Goal: Browse casually

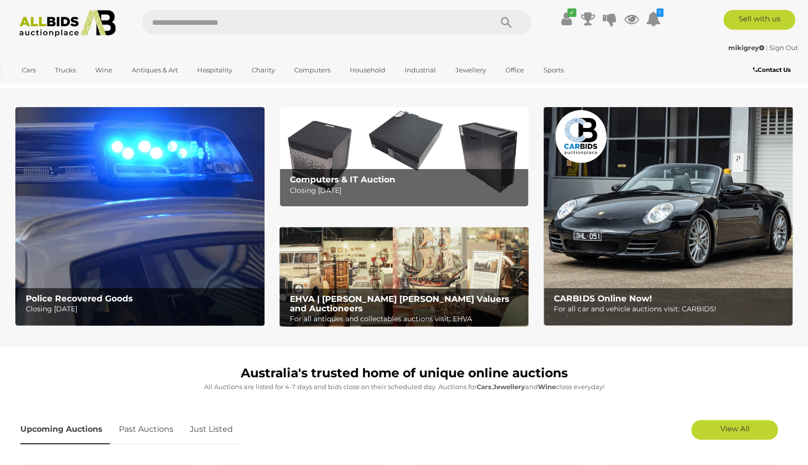
click at [392, 170] on img at bounding box center [668, 216] width 249 height 219
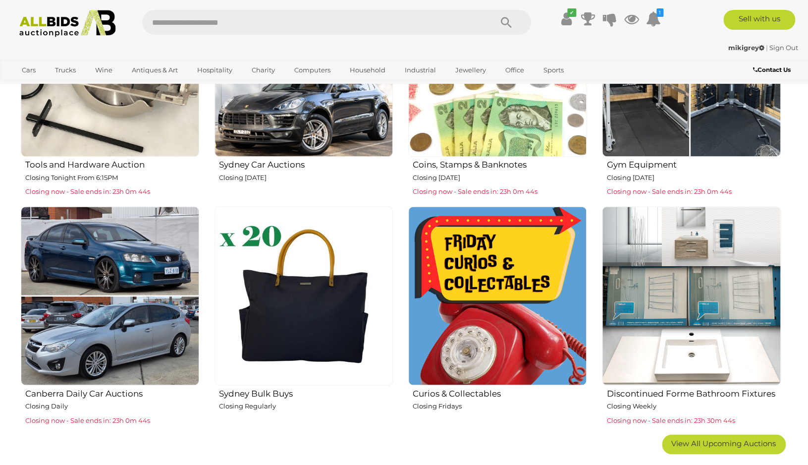
scroll to position [491, 0]
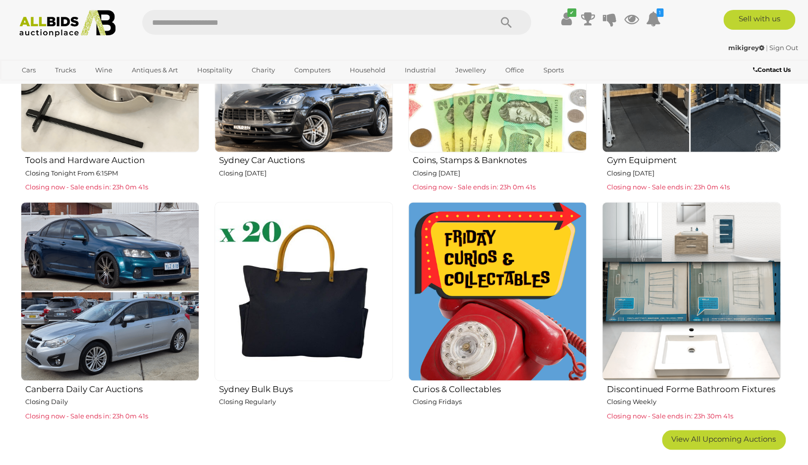
click at [392, 314] on img at bounding box center [691, 291] width 178 height 178
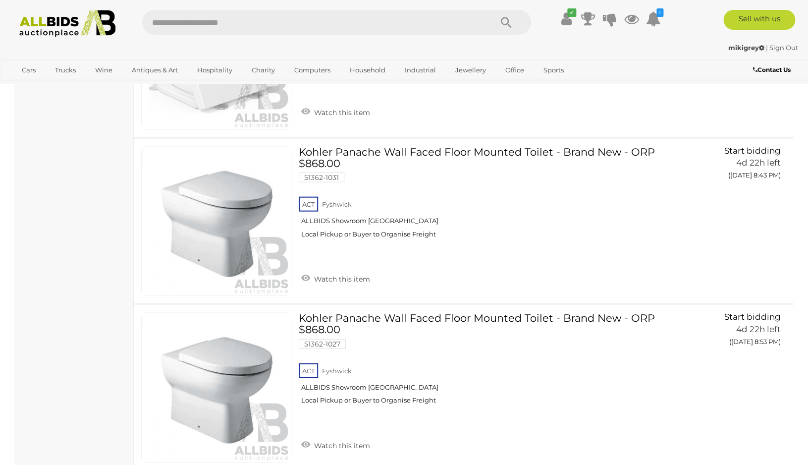
scroll to position [2201, 0]
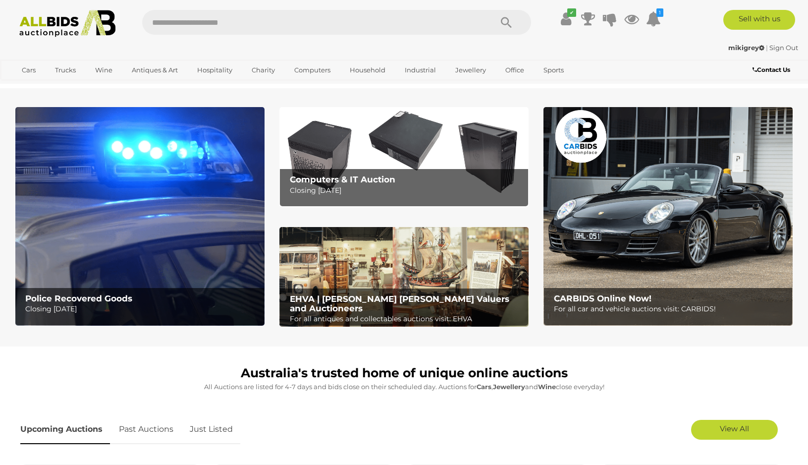
scroll to position [491, 0]
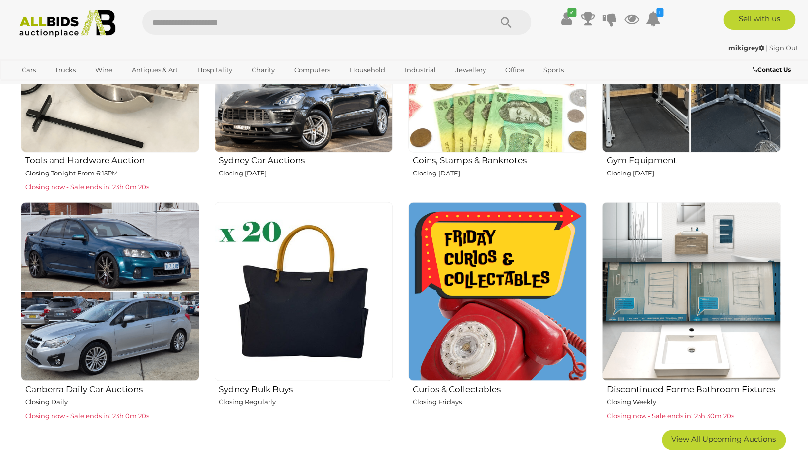
click at [323, 290] on img at bounding box center [304, 291] width 178 height 178
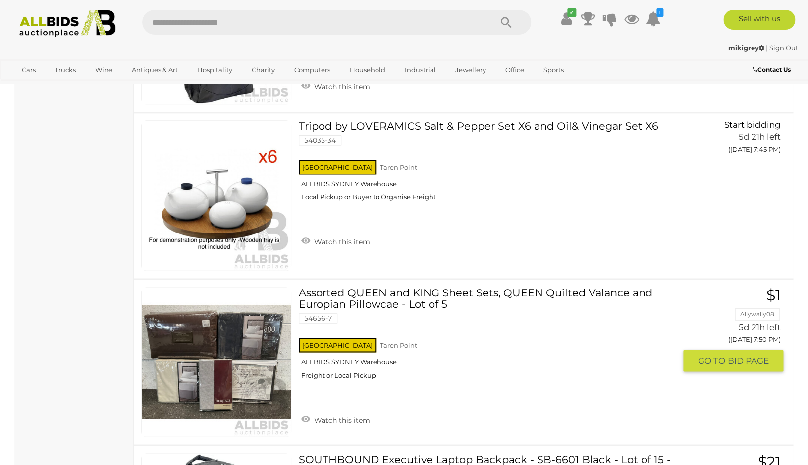
scroll to position [3509, 0]
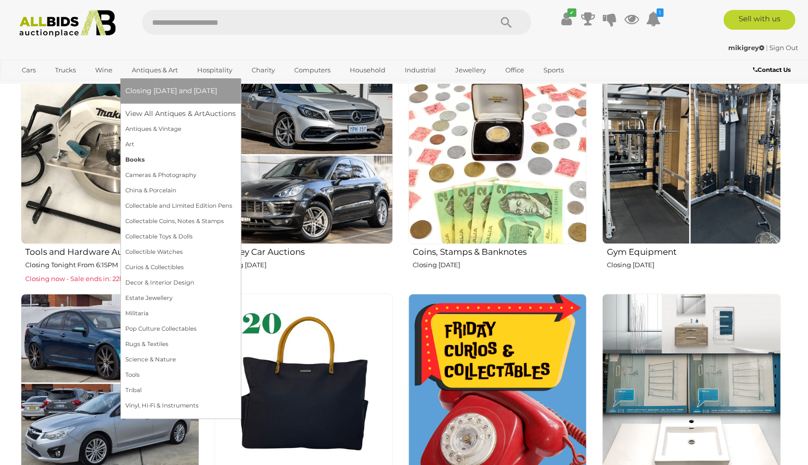
scroll to position [388, 0]
